Goal: Information Seeking & Learning: Check status

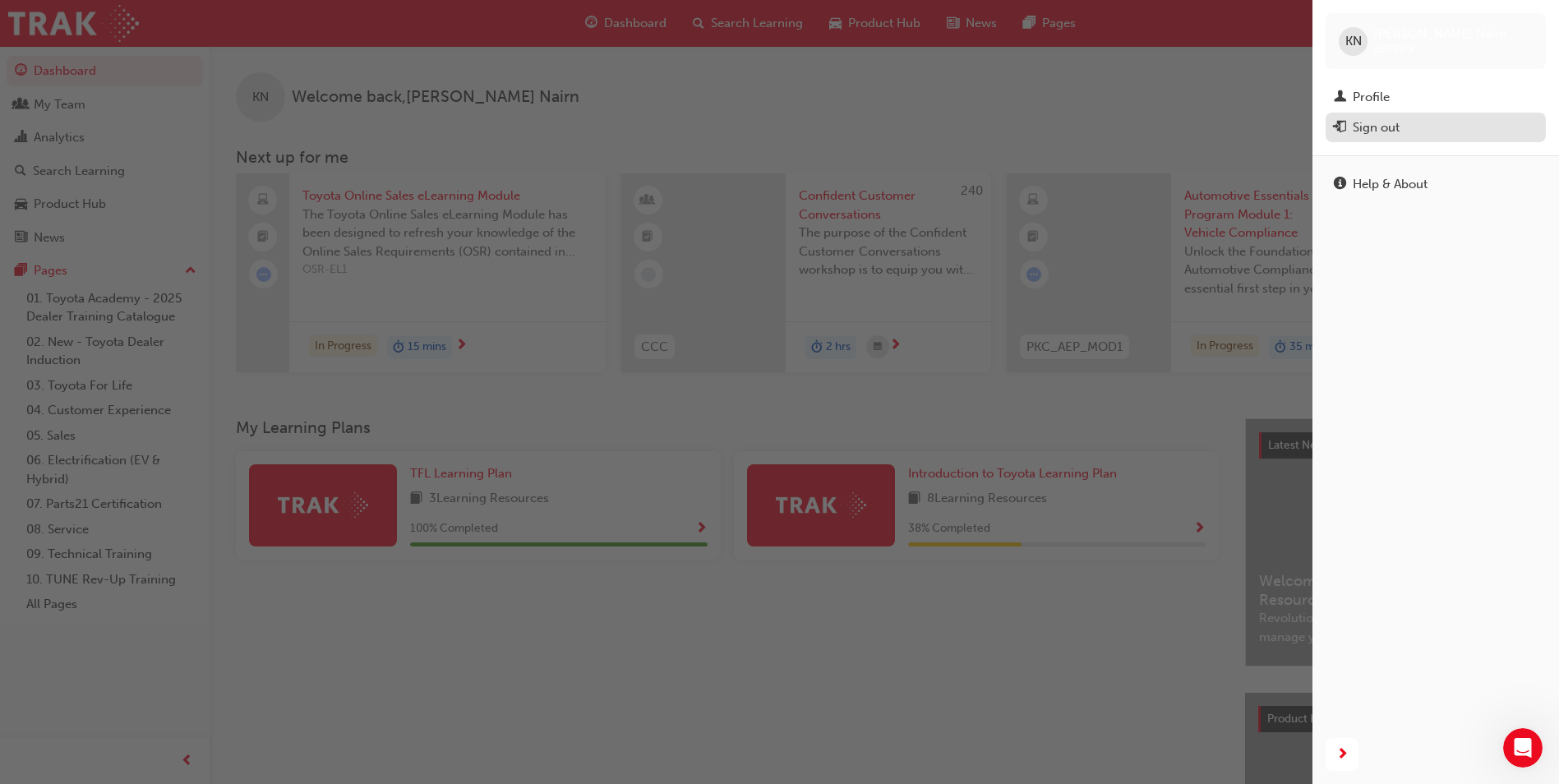
click at [1396, 125] on div "Sign out" at bounding box center [1376, 127] width 47 height 19
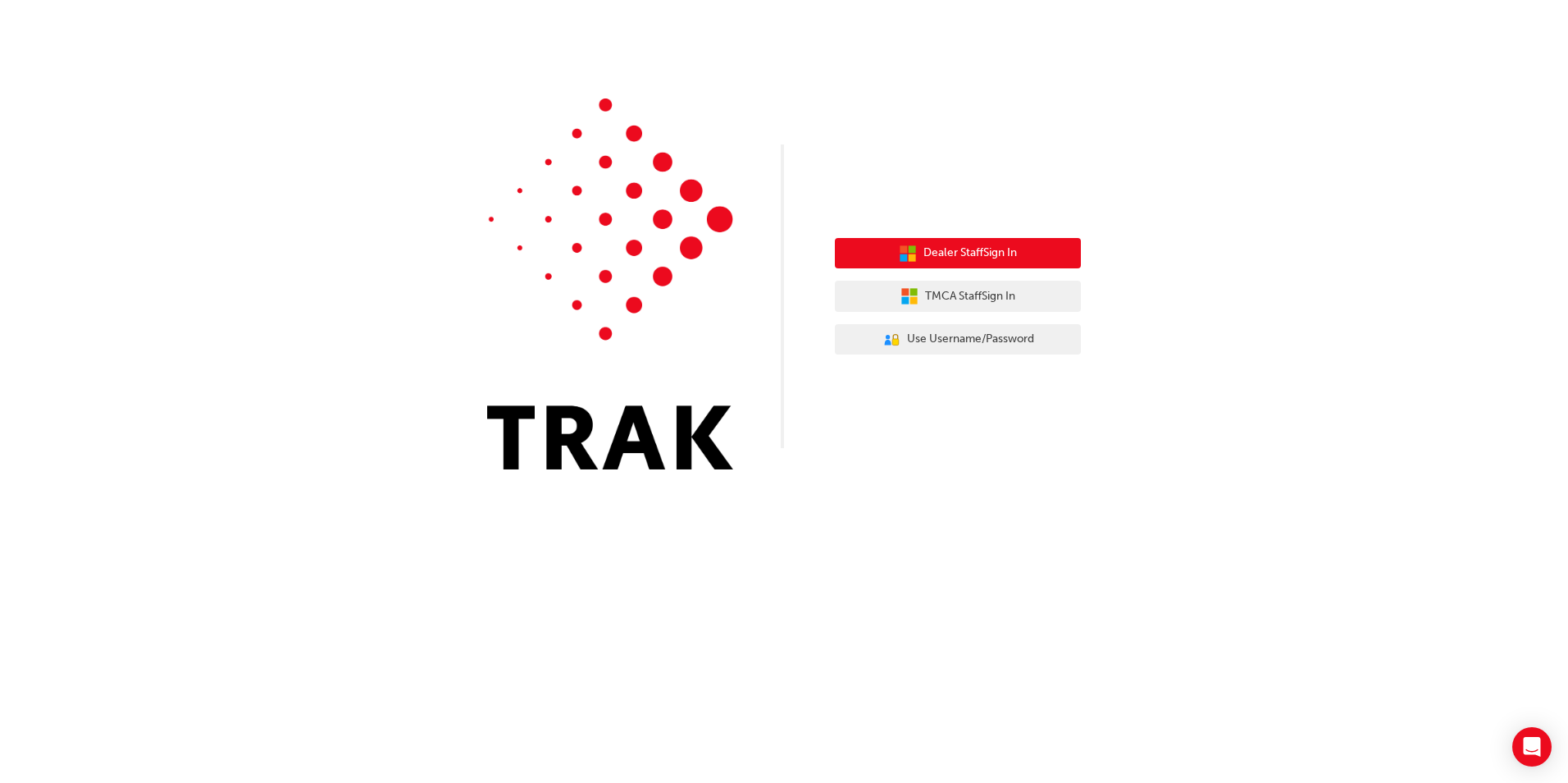
click at [945, 255] on span "Dealer Staff Sign In" at bounding box center [969, 252] width 93 height 19
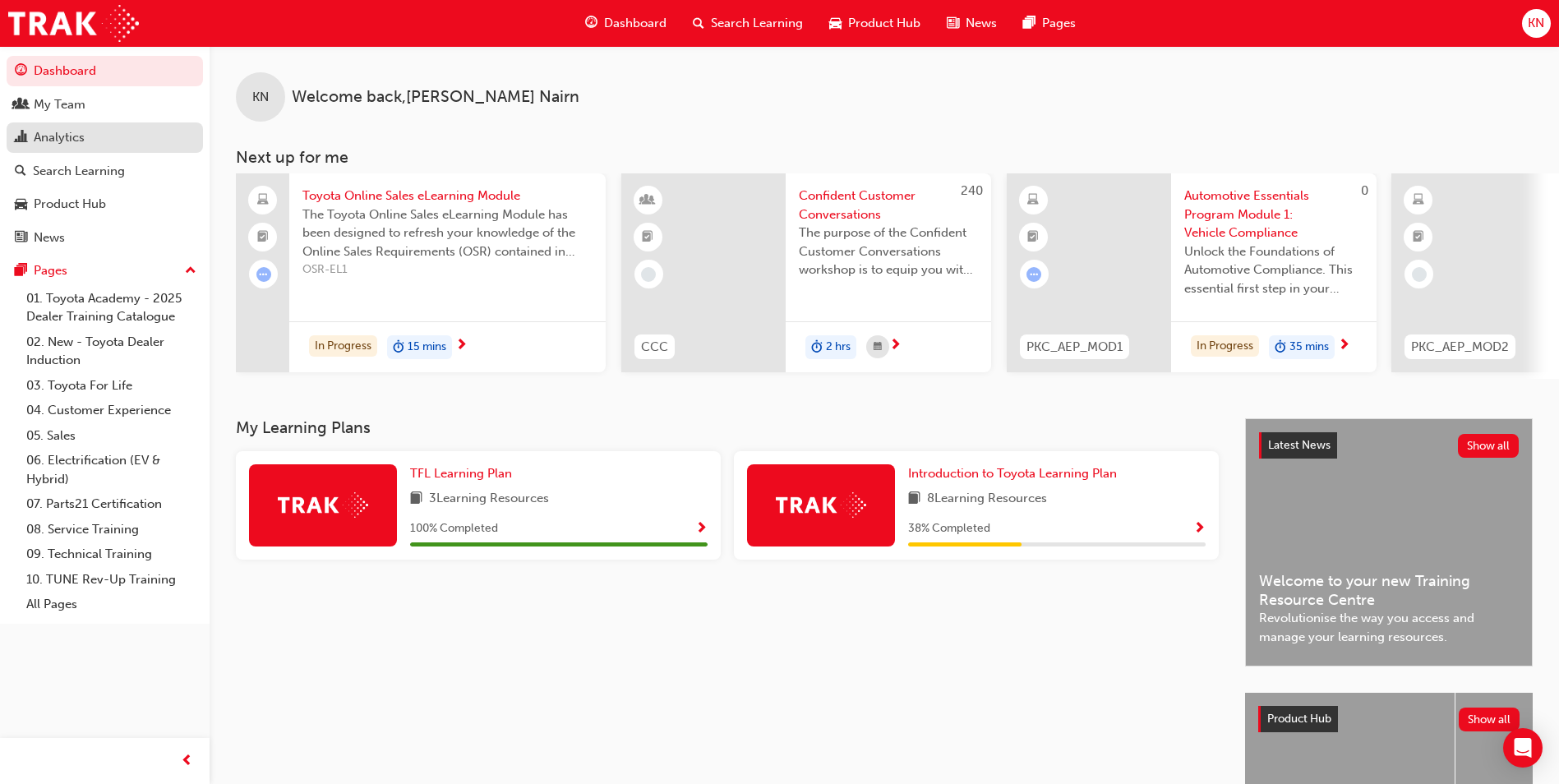
click at [54, 139] on div "Analytics" at bounding box center [59, 137] width 51 height 19
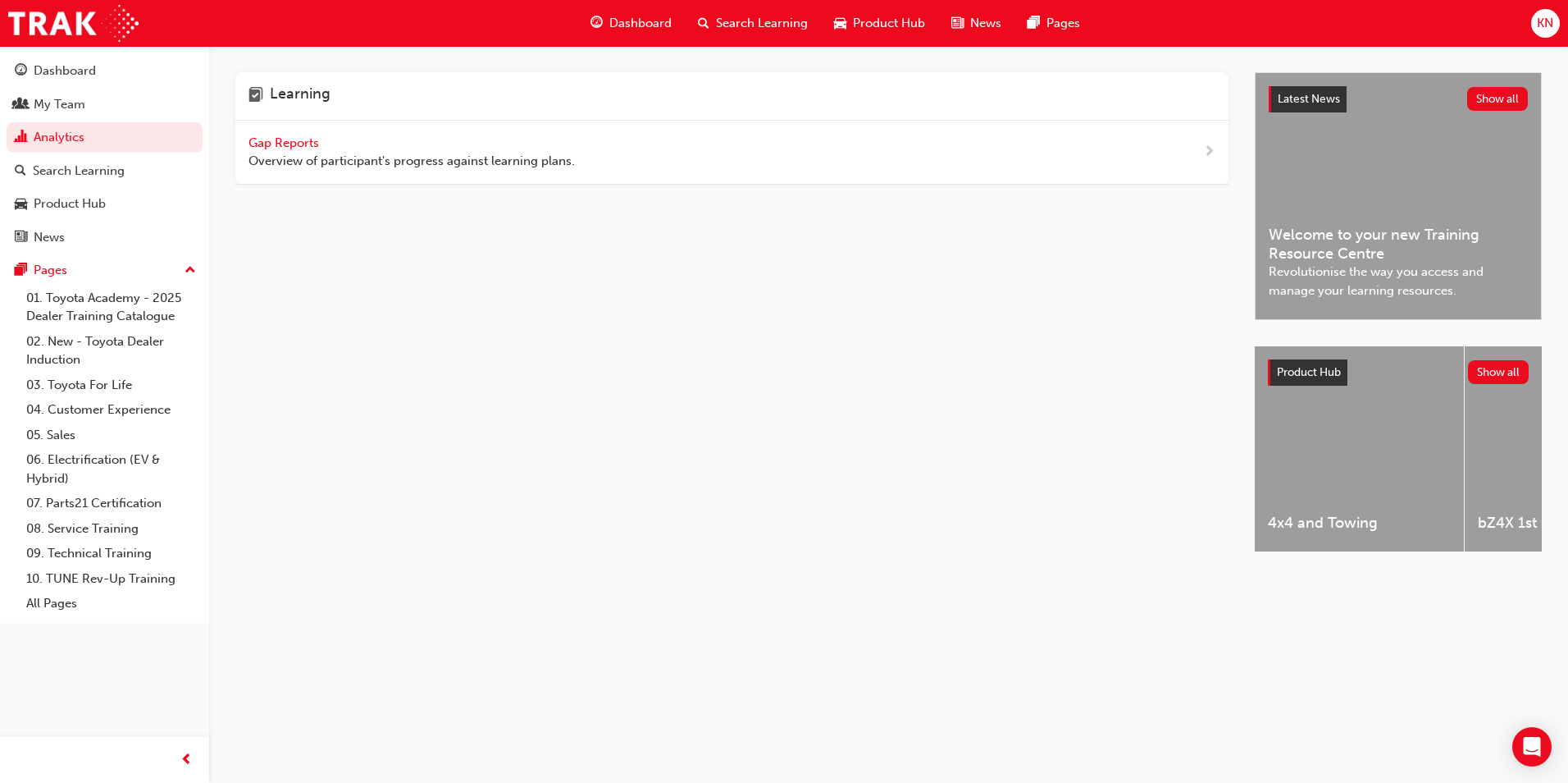
click at [331, 164] on span "Overview of participant's progress against learning plans." at bounding box center [411, 161] width 326 height 19
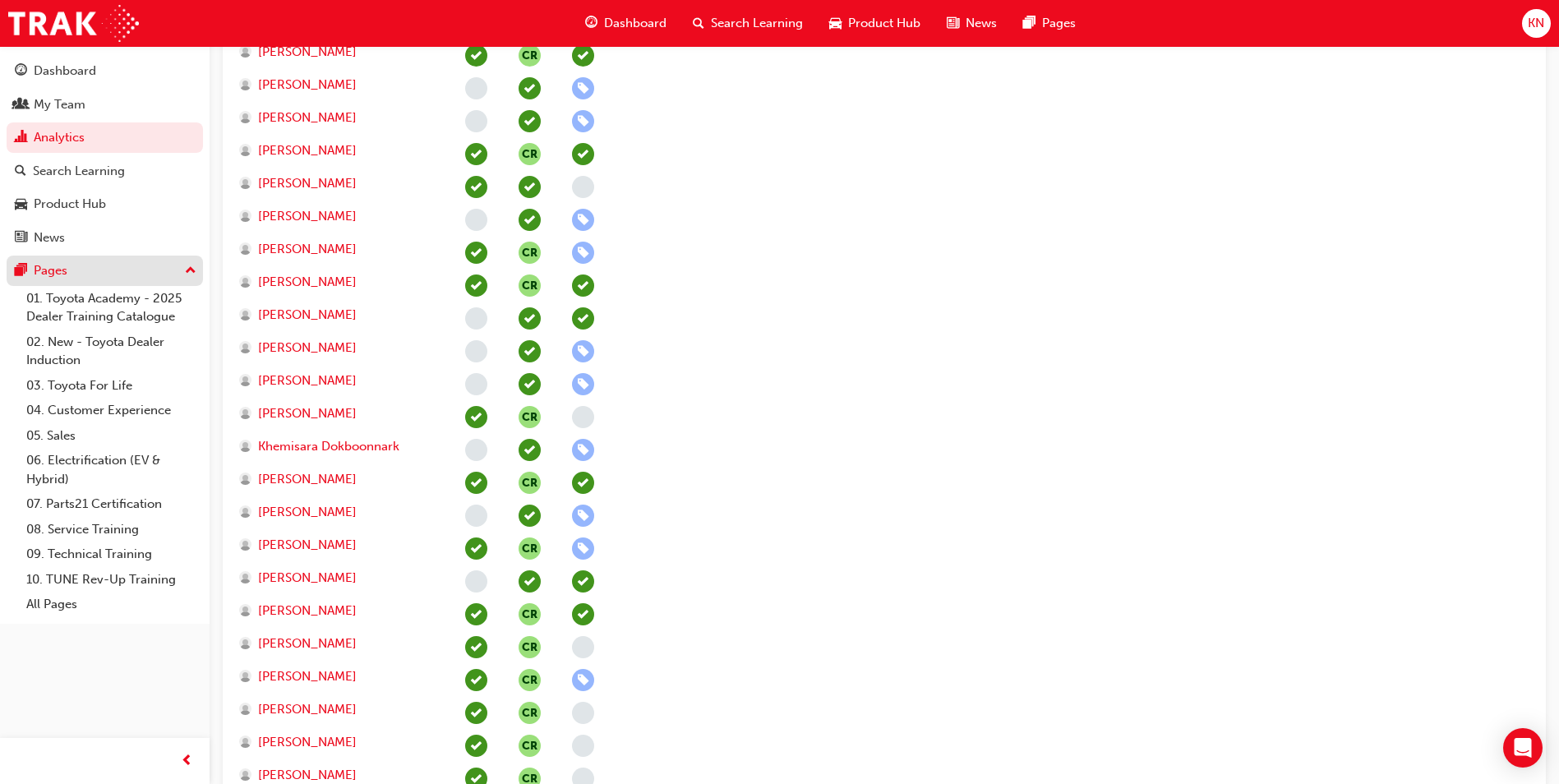
scroll to position [1561, 0]
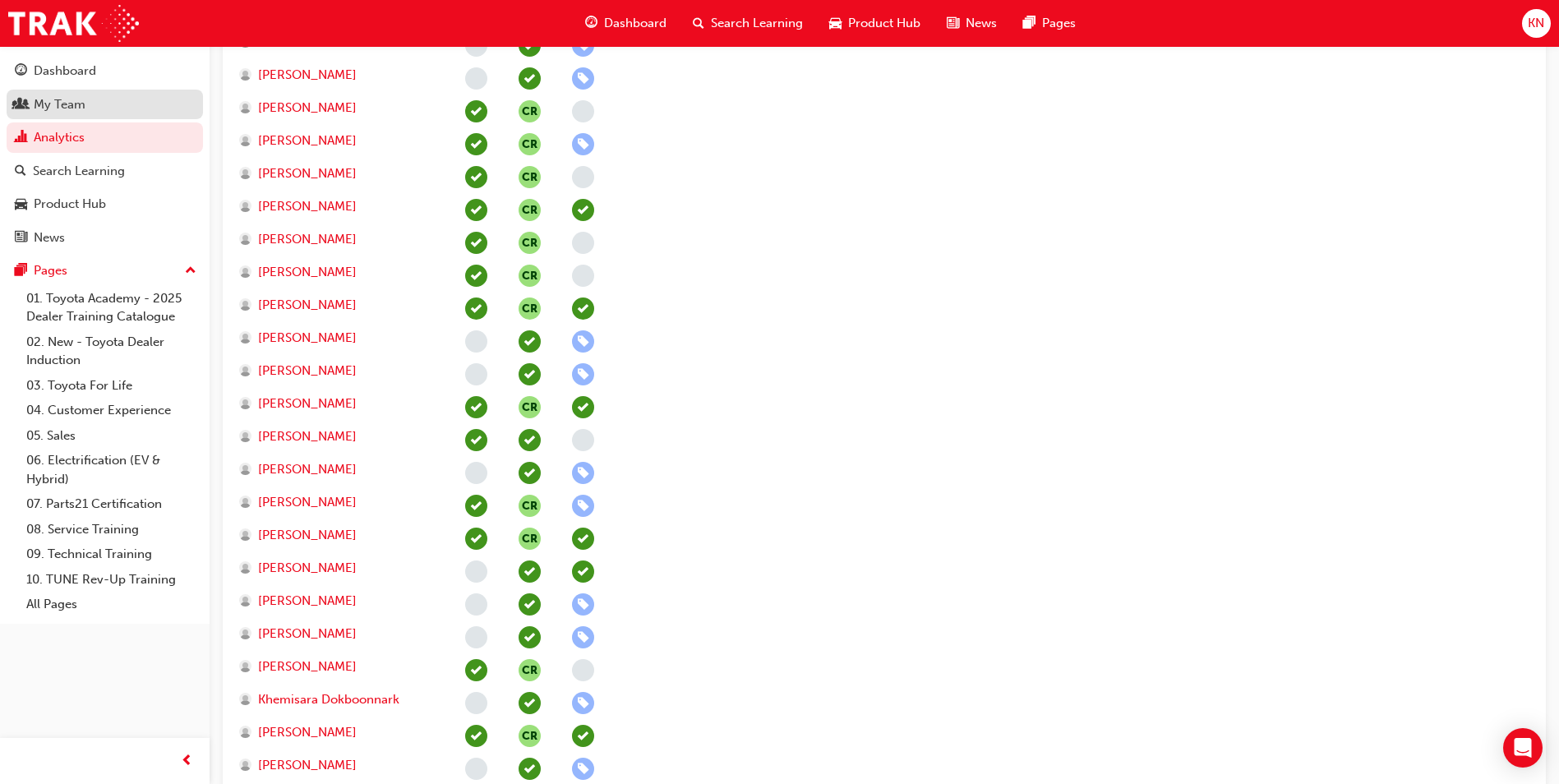
click at [98, 103] on div "My Team" at bounding box center [105, 104] width 180 height 20
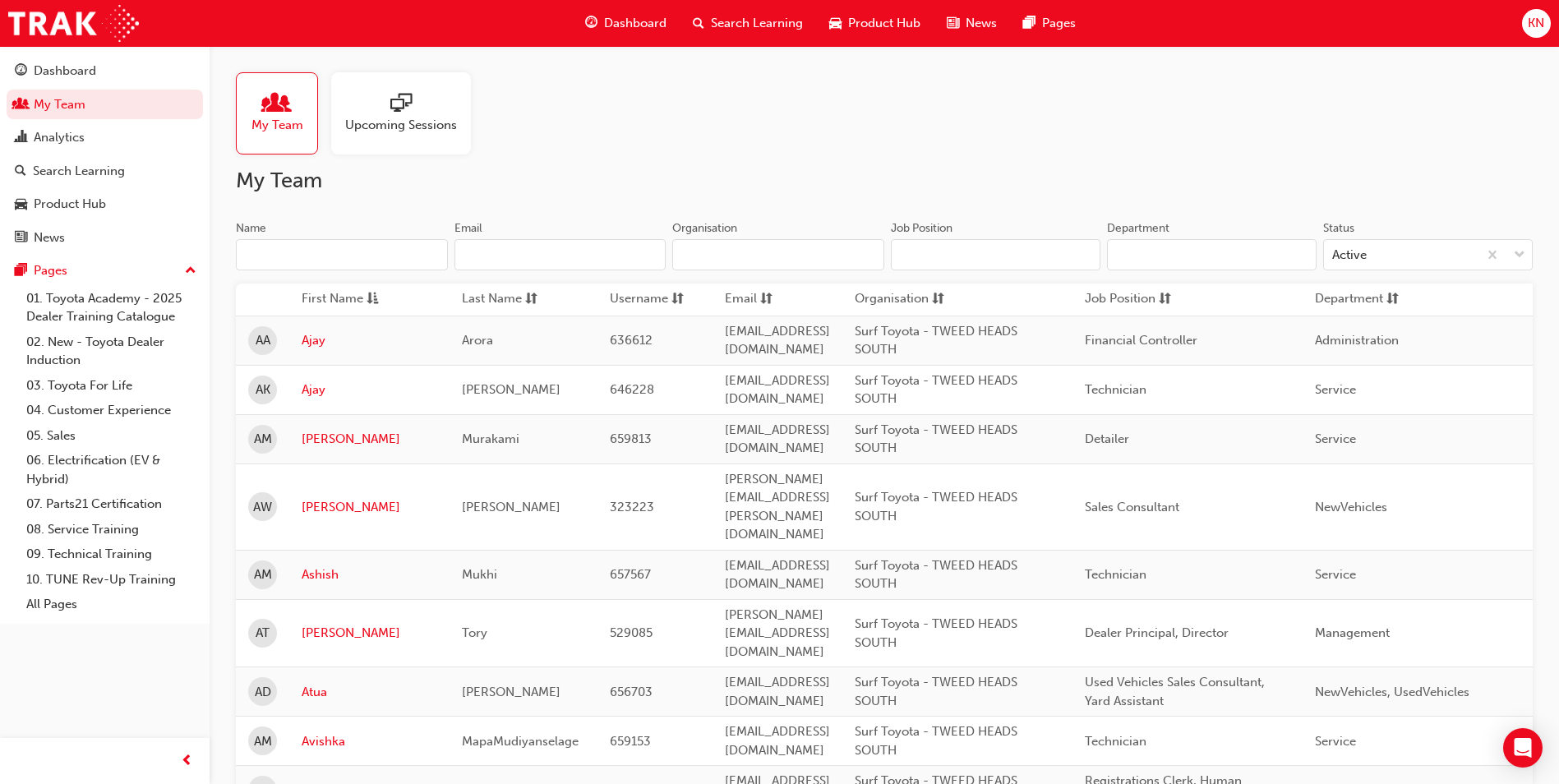
drag, startPoint x: 299, startPoint y: 251, endPoint x: 262, endPoint y: 237, distance: 39.6
click at [299, 251] on input "Name" at bounding box center [342, 255] width 212 height 31
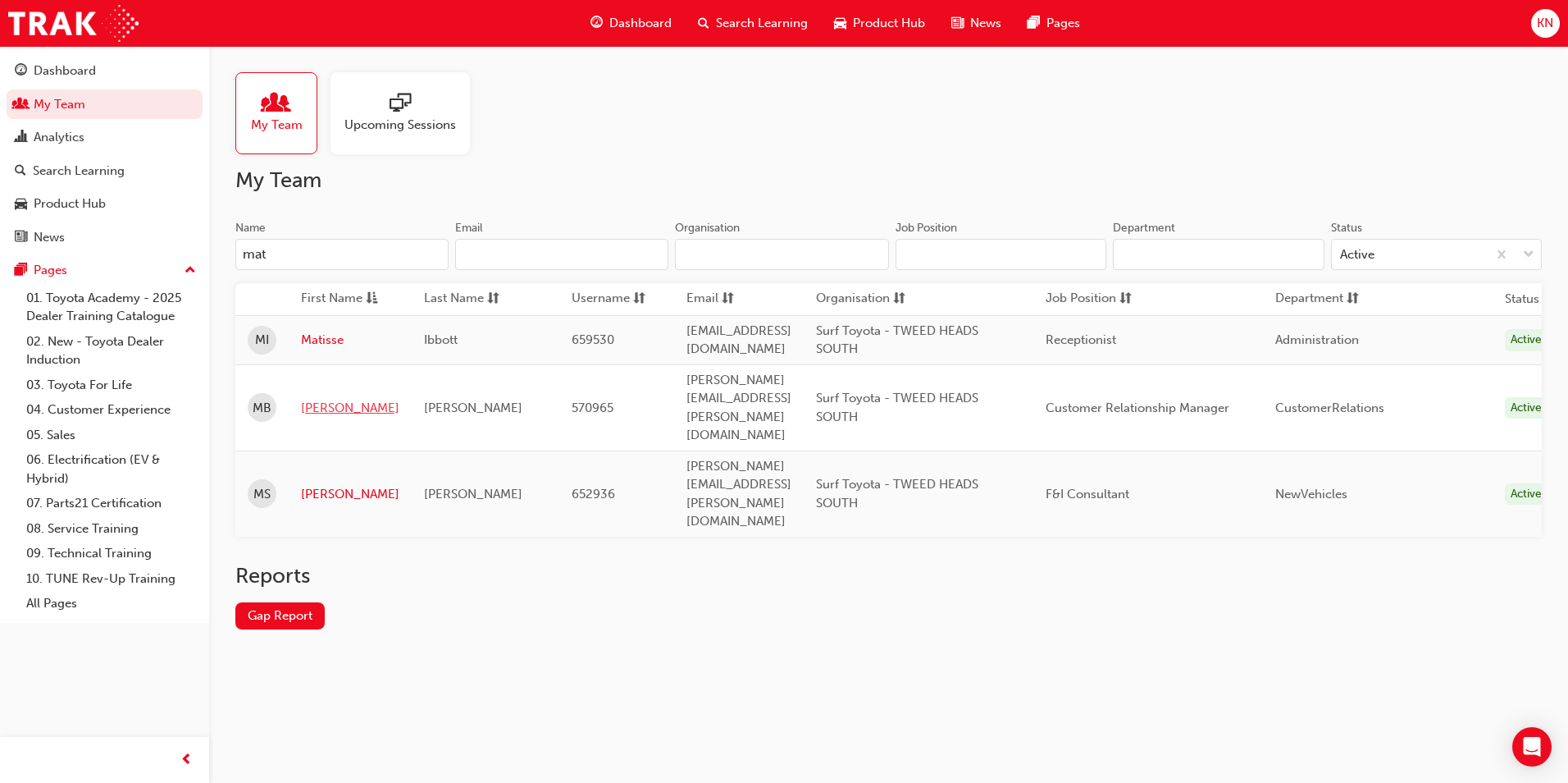
type input "mat"
click at [316, 399] on link "Matthew" at bounding box center [350, 408] width 99 height 19
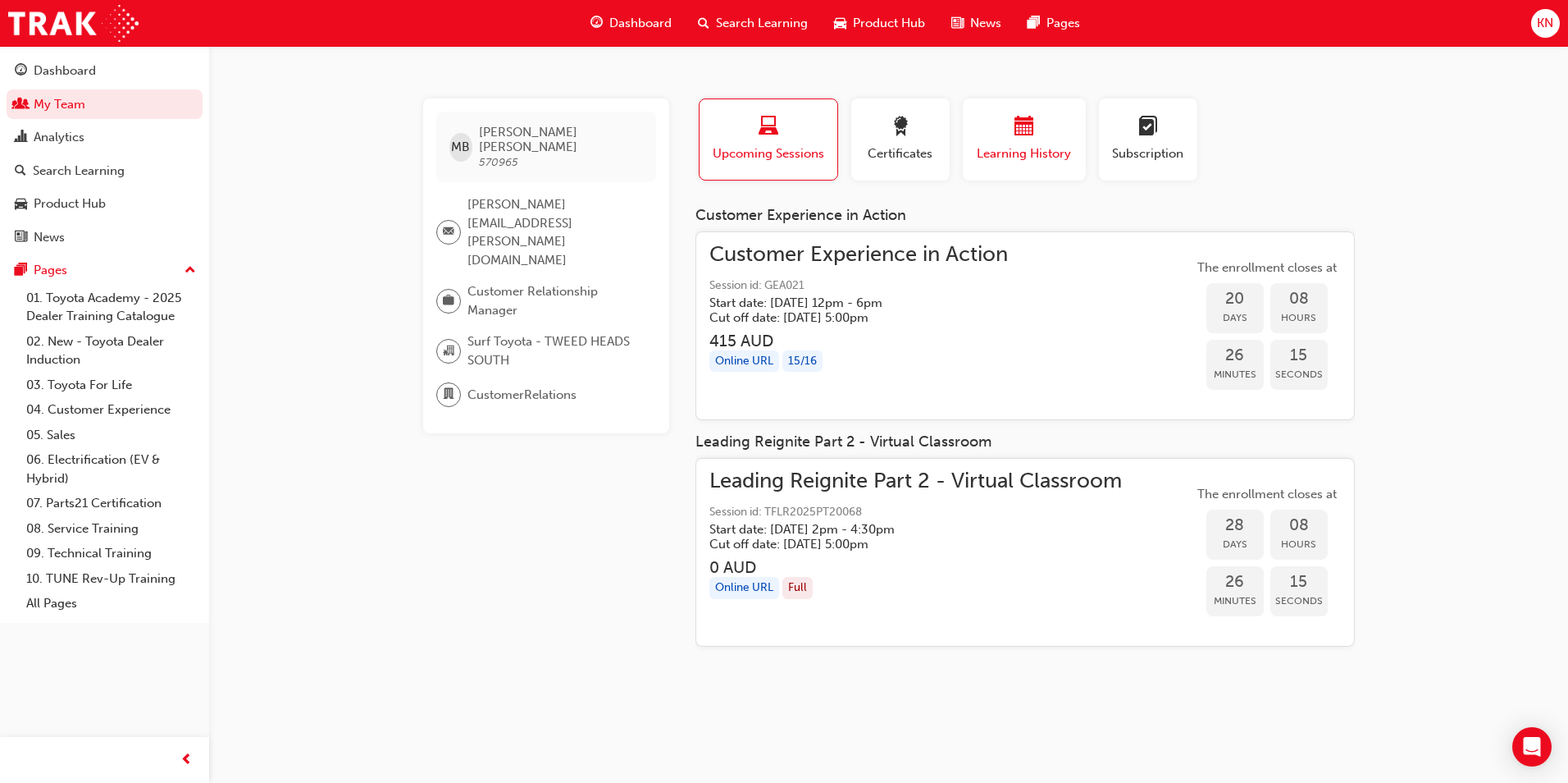
click at [1015, 136] on span "calendar-icon" at bounding box center [1024, 127] width 20 height 22
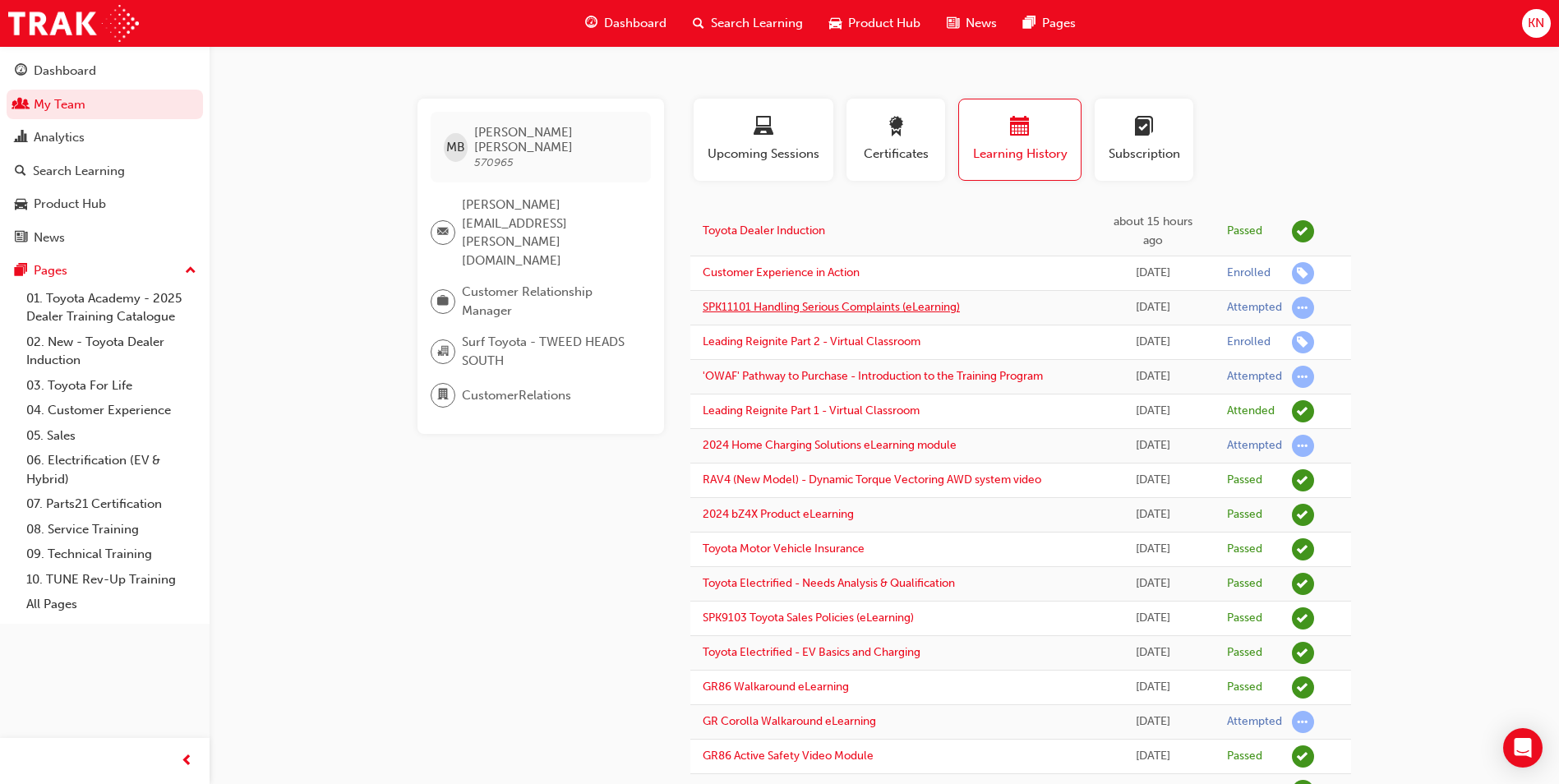
click at [872, 307] on link "SPK11101 Handling Serious Complaints (eLearning)" at bounding box center [831, 307] width 257 height 14
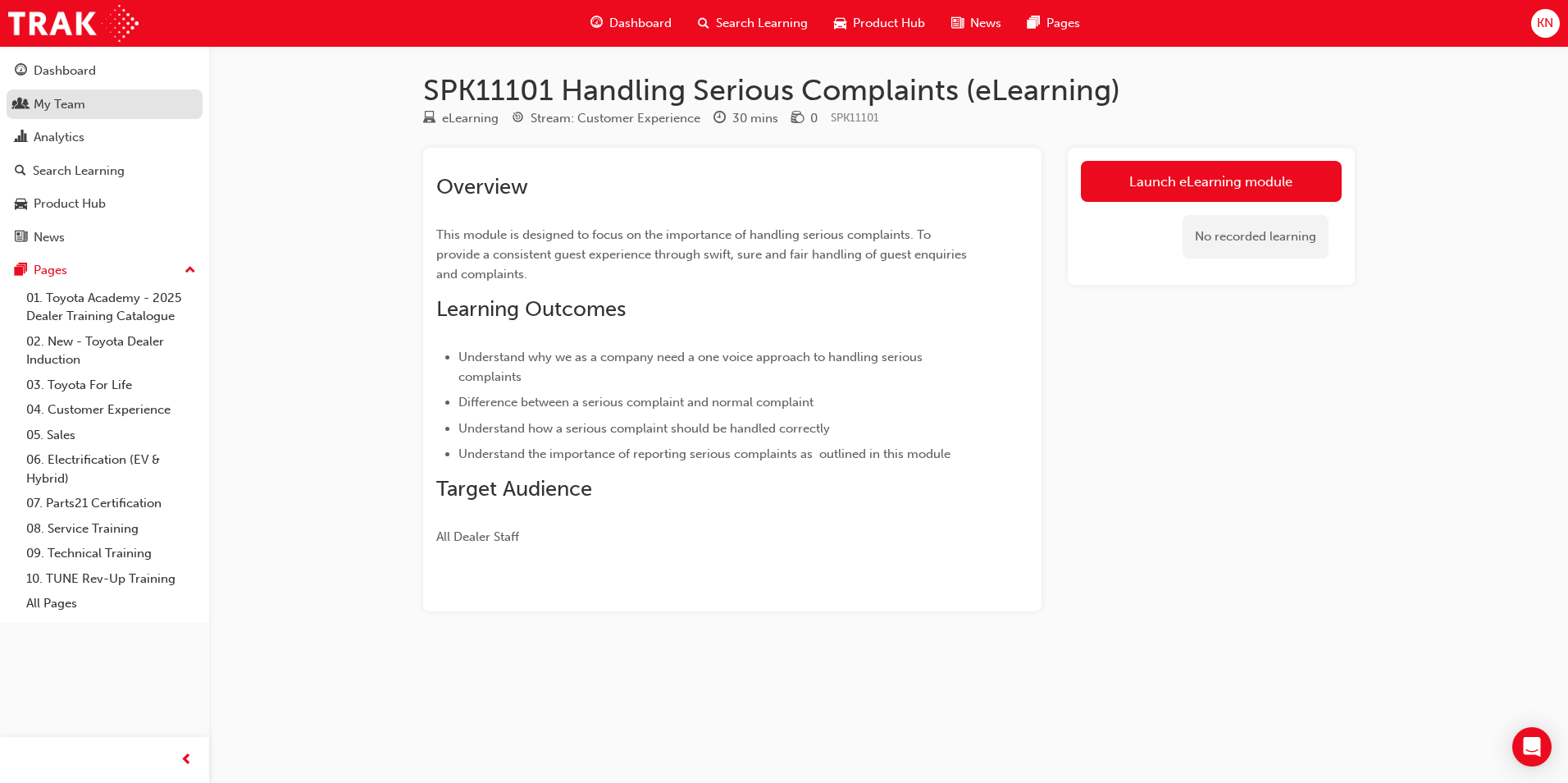
click at [83, 105] on div "My Team" at bounding box center [60, 104] width 52 height 19
